Goal: Find specific page/section: Find specific page/section

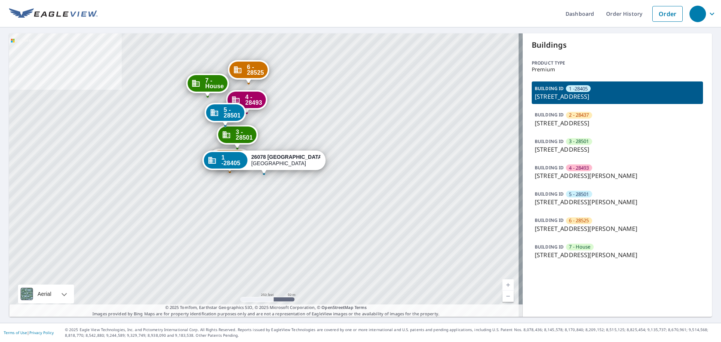
click at [561, 195] on div "BUILDING ID 5 - 28501 [STREET_ADDRESS][PERSON_NAME]" at bounding box center [617, 198] width 171 height 23
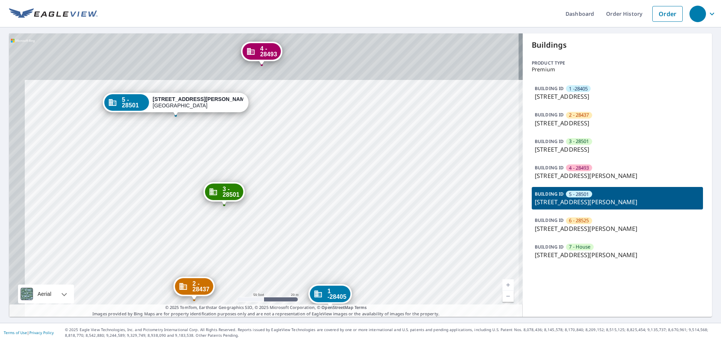
drag, startPoint x: 375, startPoint y: 232, endPoint x: 420, endPoint y: 338, distance: 115.1
click at [420, 338] on div "Dashboard Order History Order 1 -28405 [STREET_ADDRESS][PERSON_NAME] 2 - 28437 …" at bounding box center [360, 171] width 721 height 342
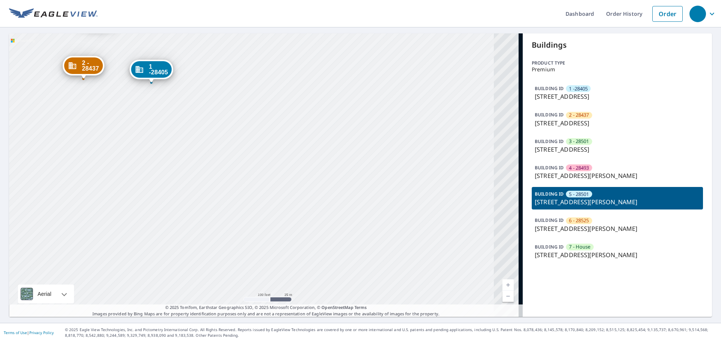
click at [185, 75] on div "1 -28405 [GEOGRAPHIC_DATA][PERSON_NAME] 2 - 28437 [GEOGRAPHIC_DATA][STREET_ADDR…" at bounding box center [266, 174] width 514 height 283
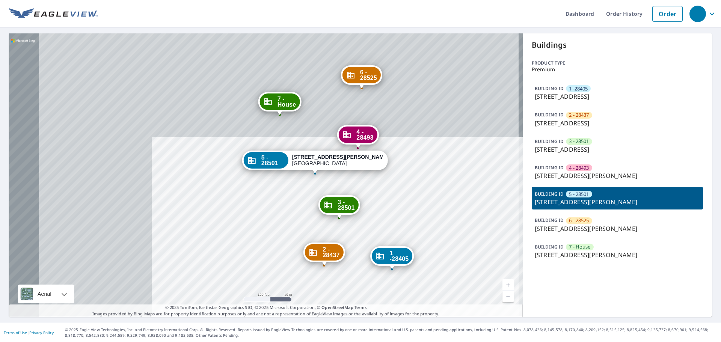
drag, startPoint x: 88, startPoint y: 114, endPoint x: 327, endPoint y: 297, distance: 300.9
click at [327, 297] on div "1 -28405 [GEOGRAPHIC_DATA][PERSON_NAME] 2 - 28437 [GEOGRAPHIC_DATA][STREET_ADDR…" at bounding box center [266, 174] width 514 height 283
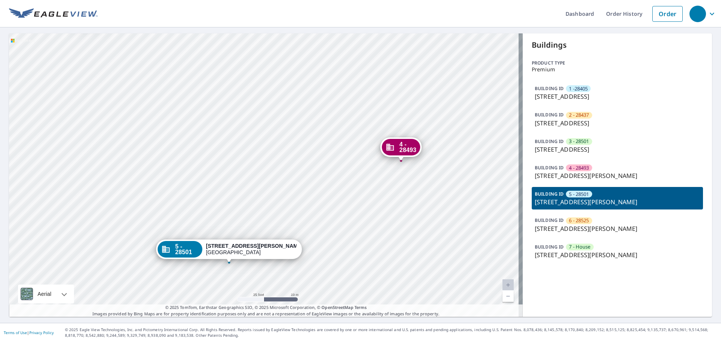
drag, startPoint x: 260, startPoint y: 146, endPoint x: 195, endPoint y: 186, distance: 76.0
click at [221, 179] on div "1 -28405 [GEOGRAPHIC_DATA][PERSON_NAME] 2 - 28437 [GEOGRAPHIC_DATA][STREET_ADDR…" at bounding box center [266, 174] width 514 height 283
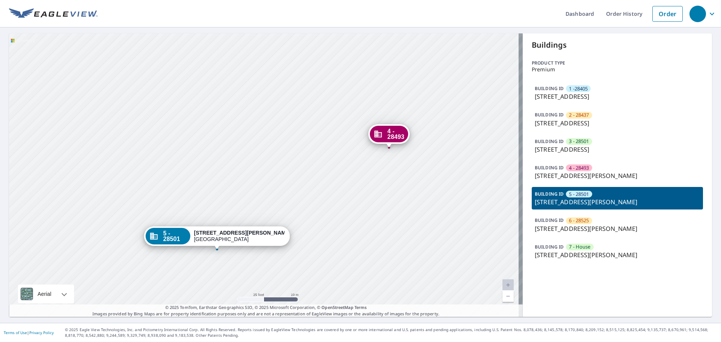
drag, startPoint x: 323, startPoint y: 132, endPoint x: 314, endPoint y: 93, distance: 39.9
click at [314, 96] on div "1 -28405 [GEOGRAPHIC_DATA][PERSON_NAME] 2 - 28437 [GEOGRAPHIC_DATA][STREET_ADDR…" at bounding box center [266, 174] width 514 height 283
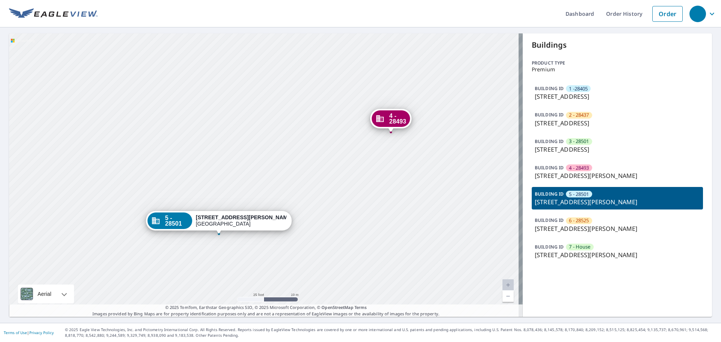
drag, startPoint x: 246, startPoint y: 160, endPoint x: 246, endPoint y: 170, distance: 9.4
click at [247, 171] on div "1 -28405 [GEOGRAPHIC_DATA][PERSON_NAME] 2 - 28437 [GEOGRAPHIC_DATA][STREET_ADDR…" at bounding box center [266, 174] width 514 height 283
